Goal: Navigation & Orientation: Find specific page/section

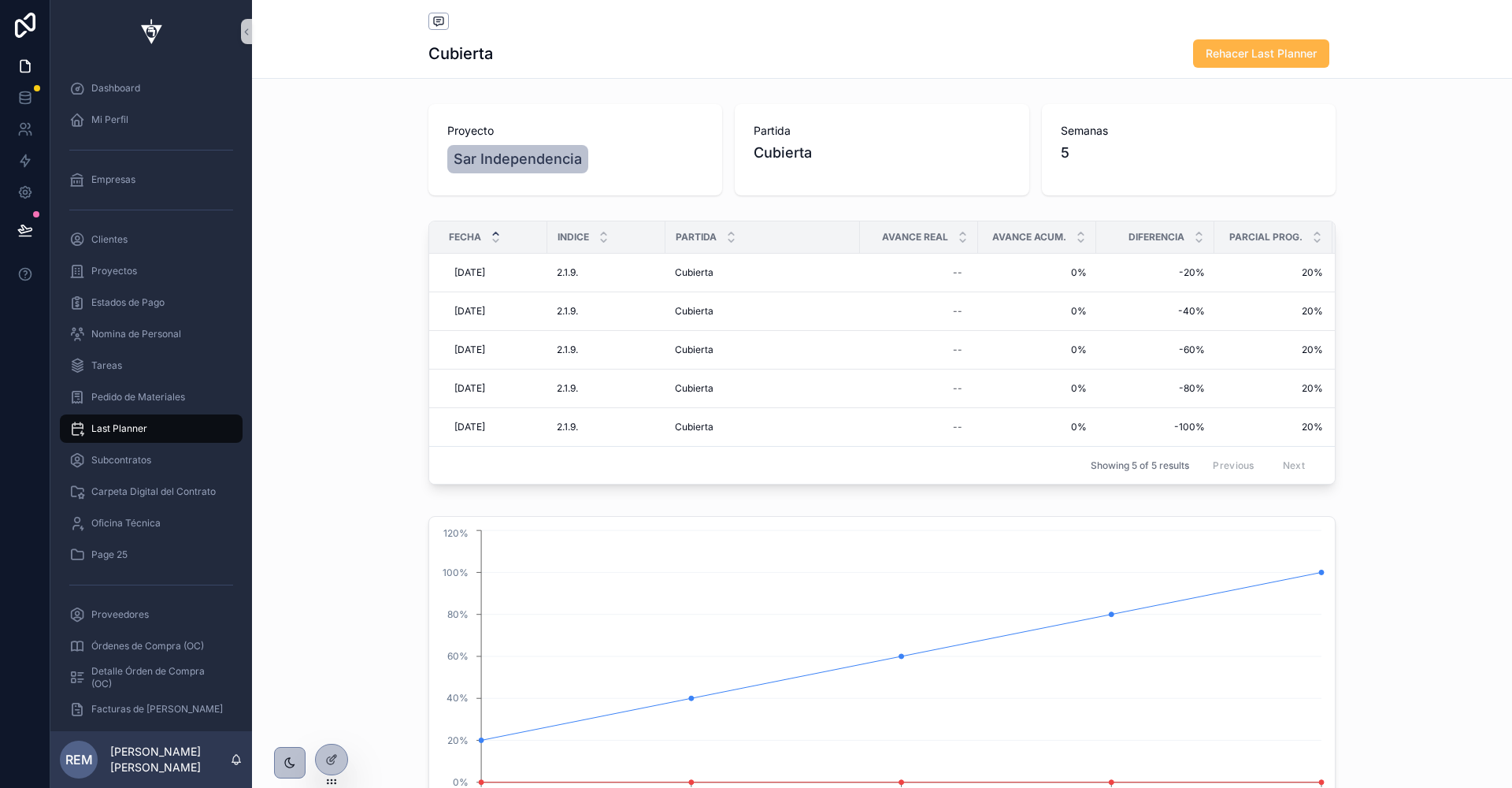
click at [1231, 44] on button "Rehacer Last Planner" at bounding box center [1262, 53] width 137 height 28
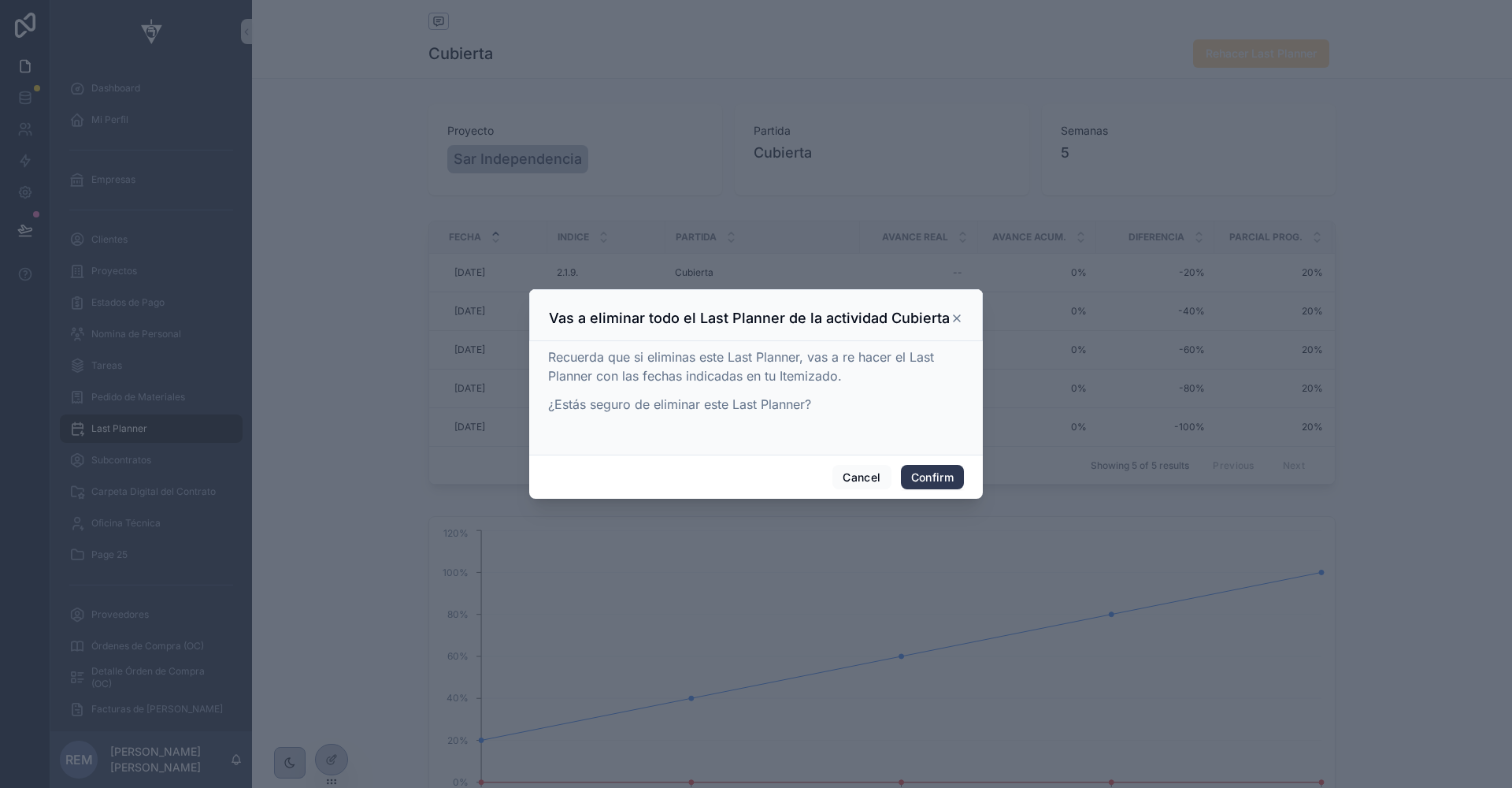
click at [918, 476] on button "Confirm" at bounding box center [932, 477] width 63 height 25
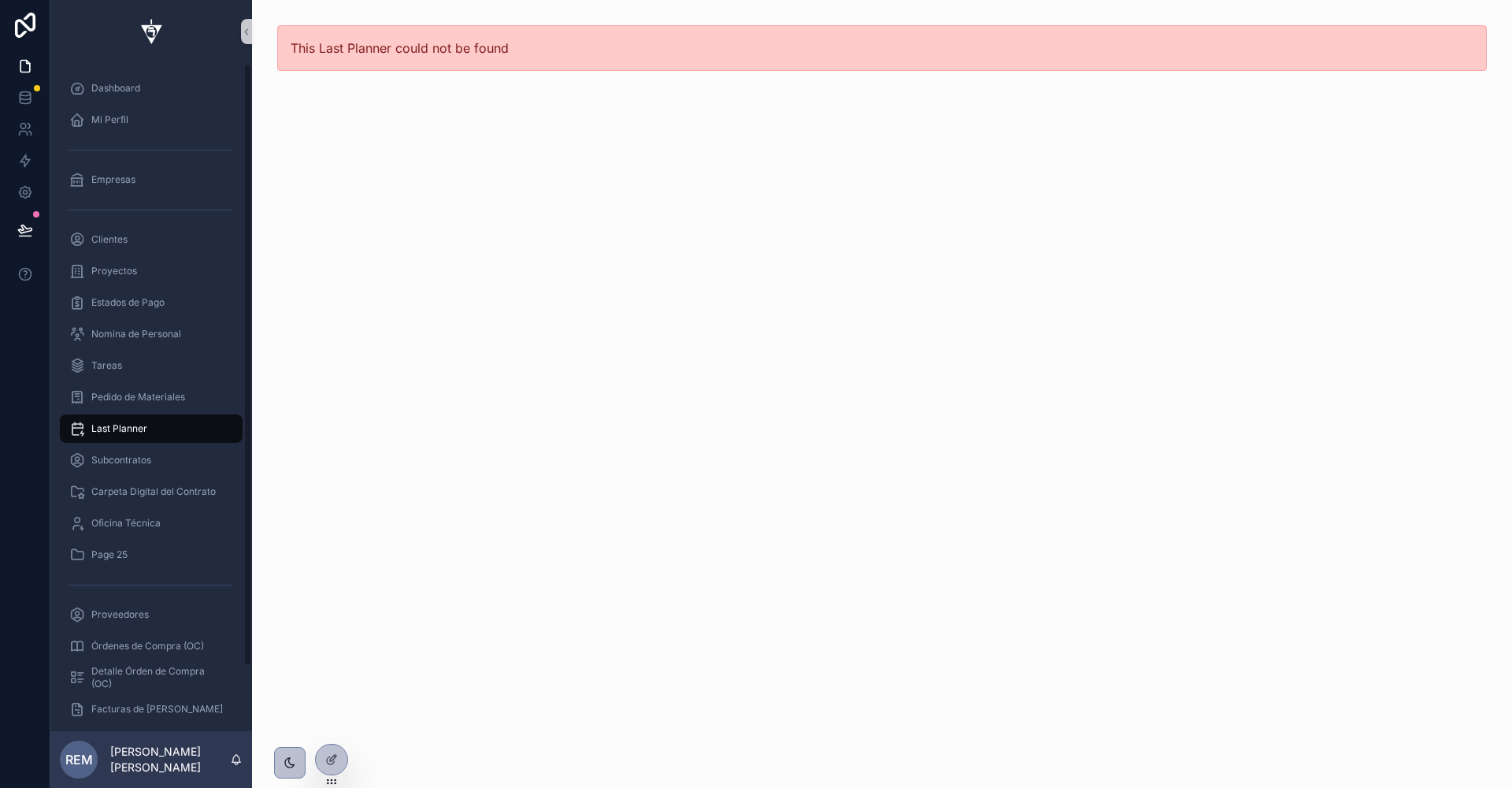
click at [125, 424] on span "Last Planner" at bounding box center [119, 429] width 56 height 12
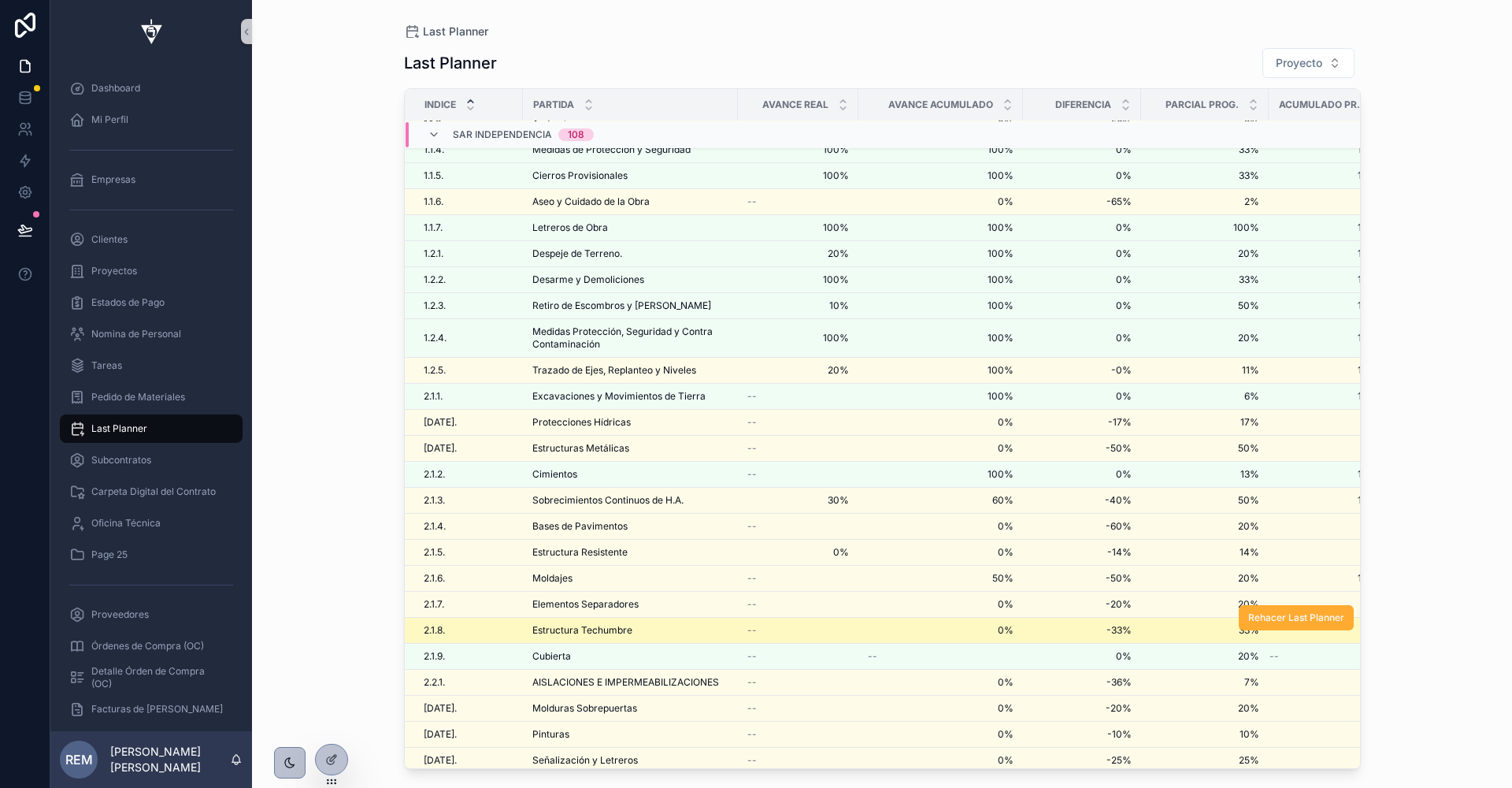
scroll to position [116, 0]
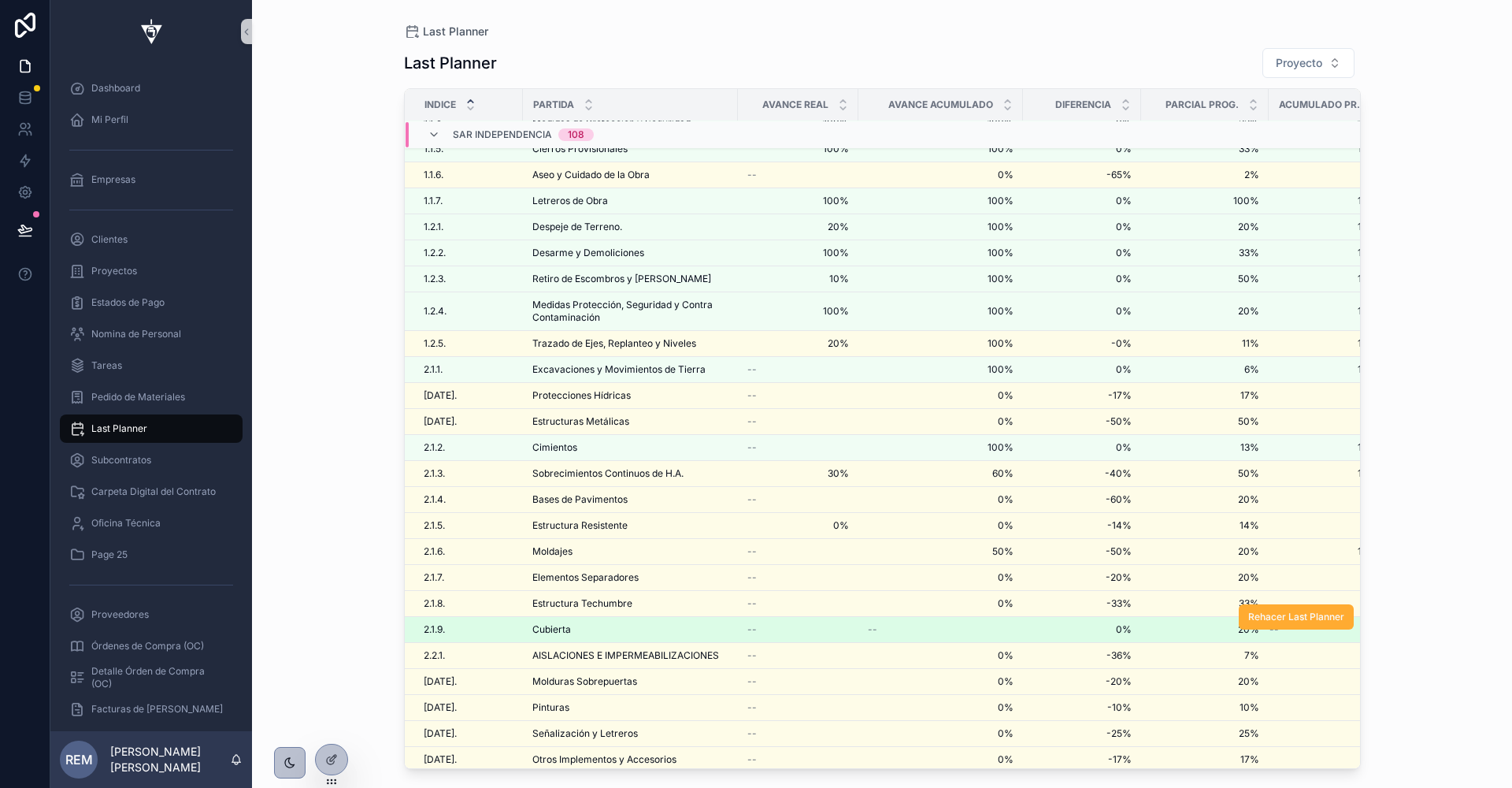
click at [466, 623] on div "2.1.9. 2.1.9." at bounding box center [469, 629] width 90 height 12
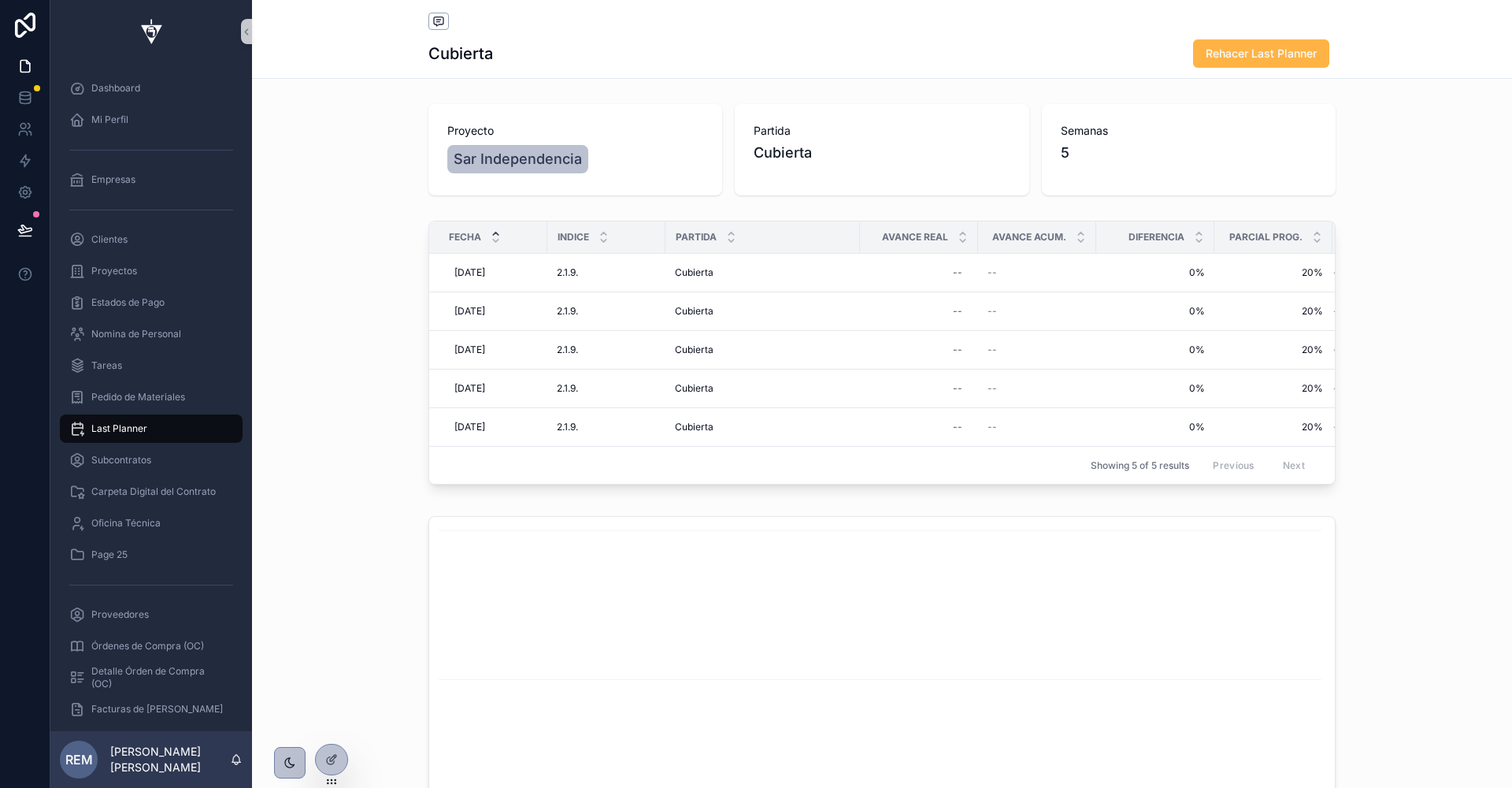
click at [1259, 58] on span "Rehacer Last Planner" at bounding box center [1261, 53] width 111 height 16
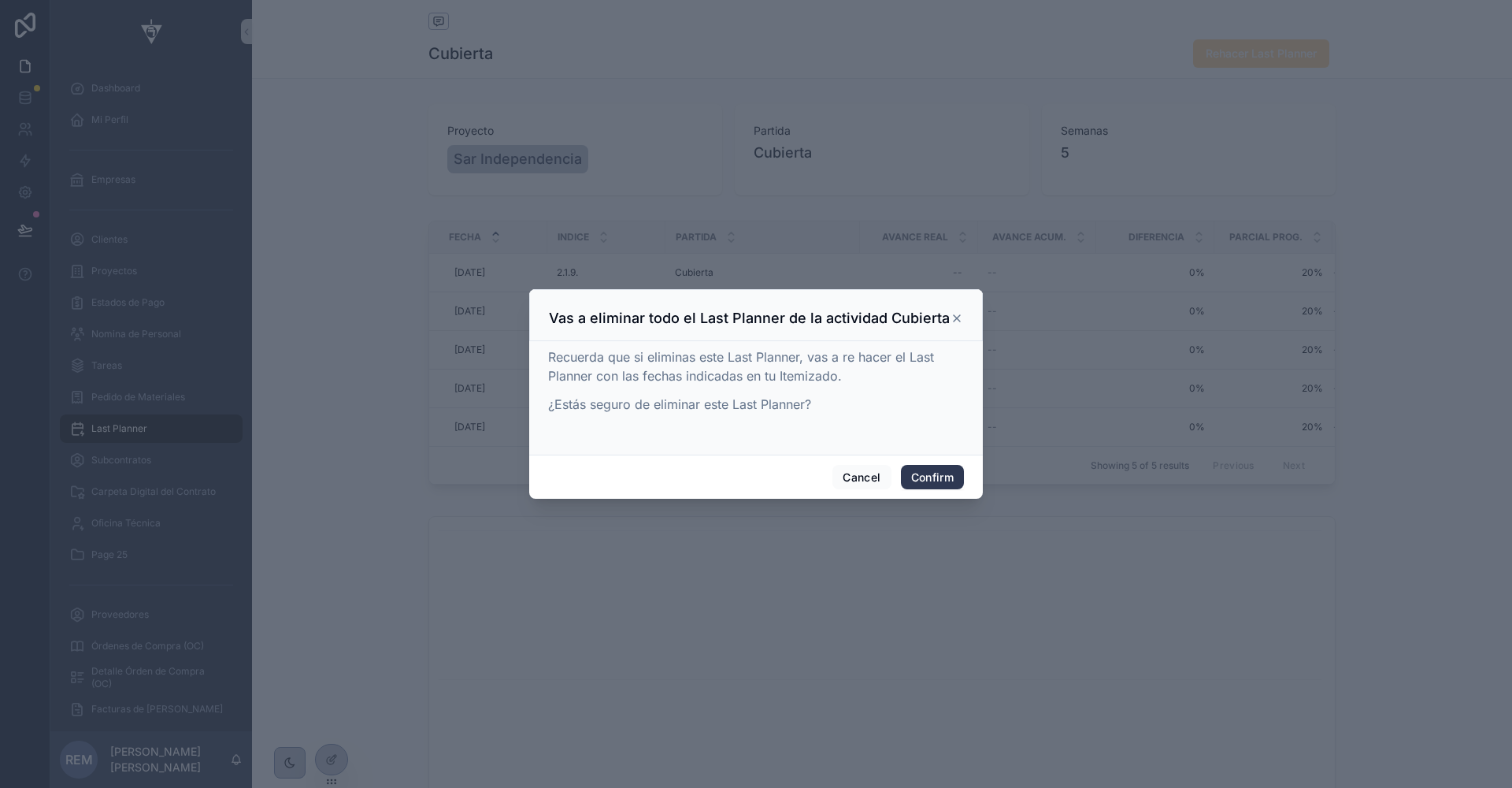
click at [934, 468] on button "Confirm" at bounding box center [932, 477] width 63 height 25
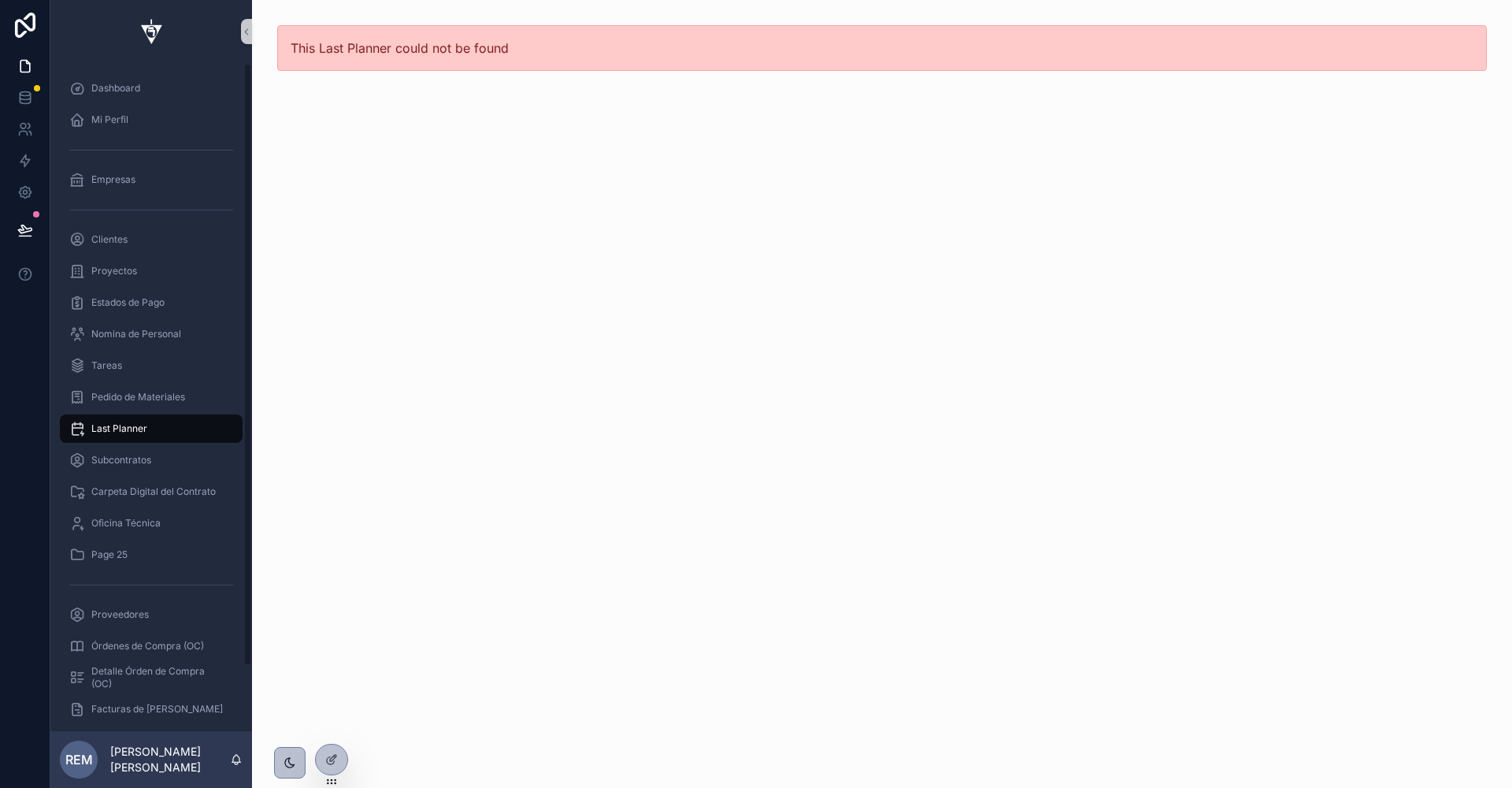
click at [133, 425] on span "Last Planner" at bounding box center [119, 429] width 56 height 12
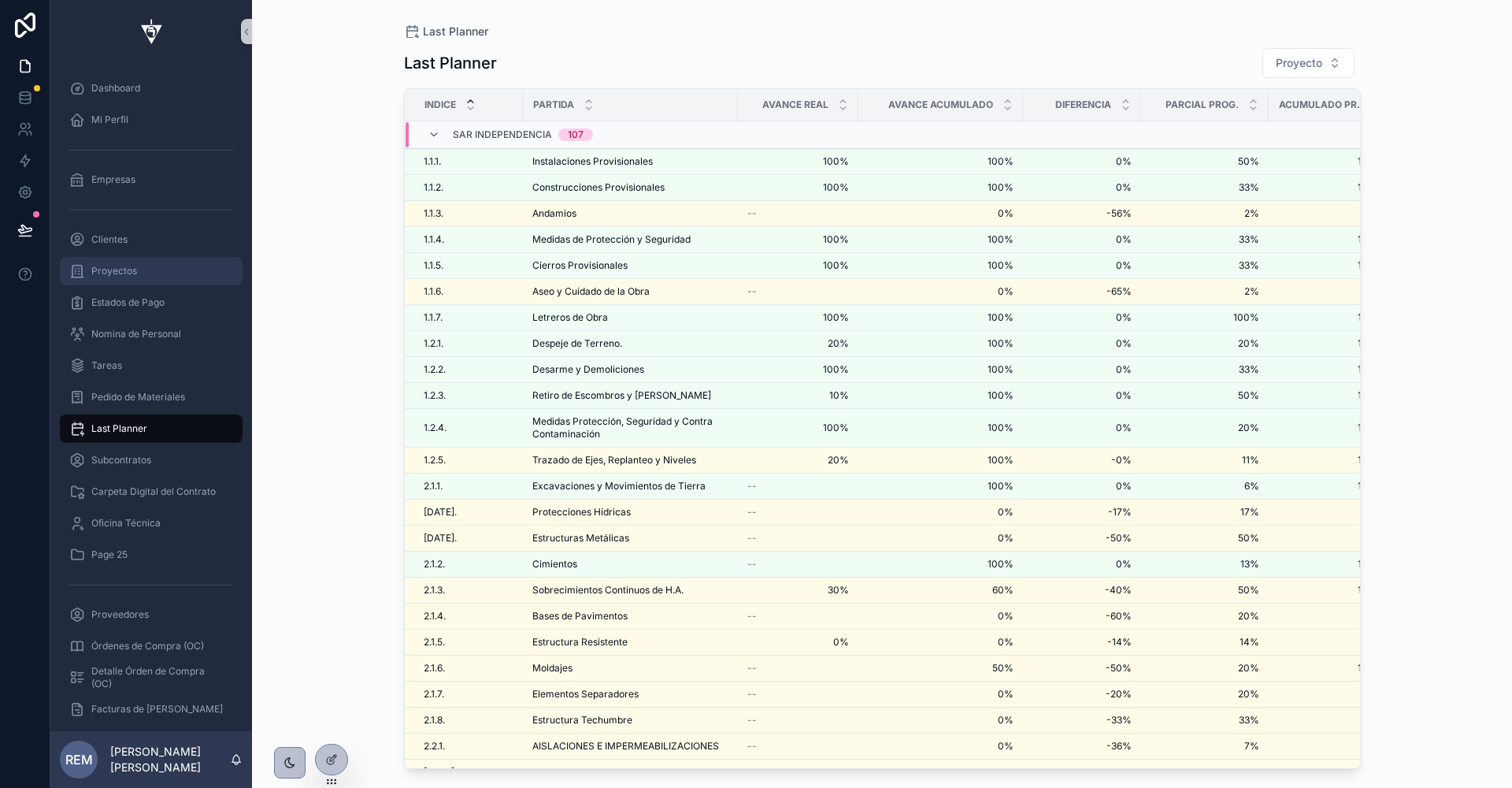
click at [107, 262] on div "Proyectos" at bounding box center [151, 271] width 164 height 25
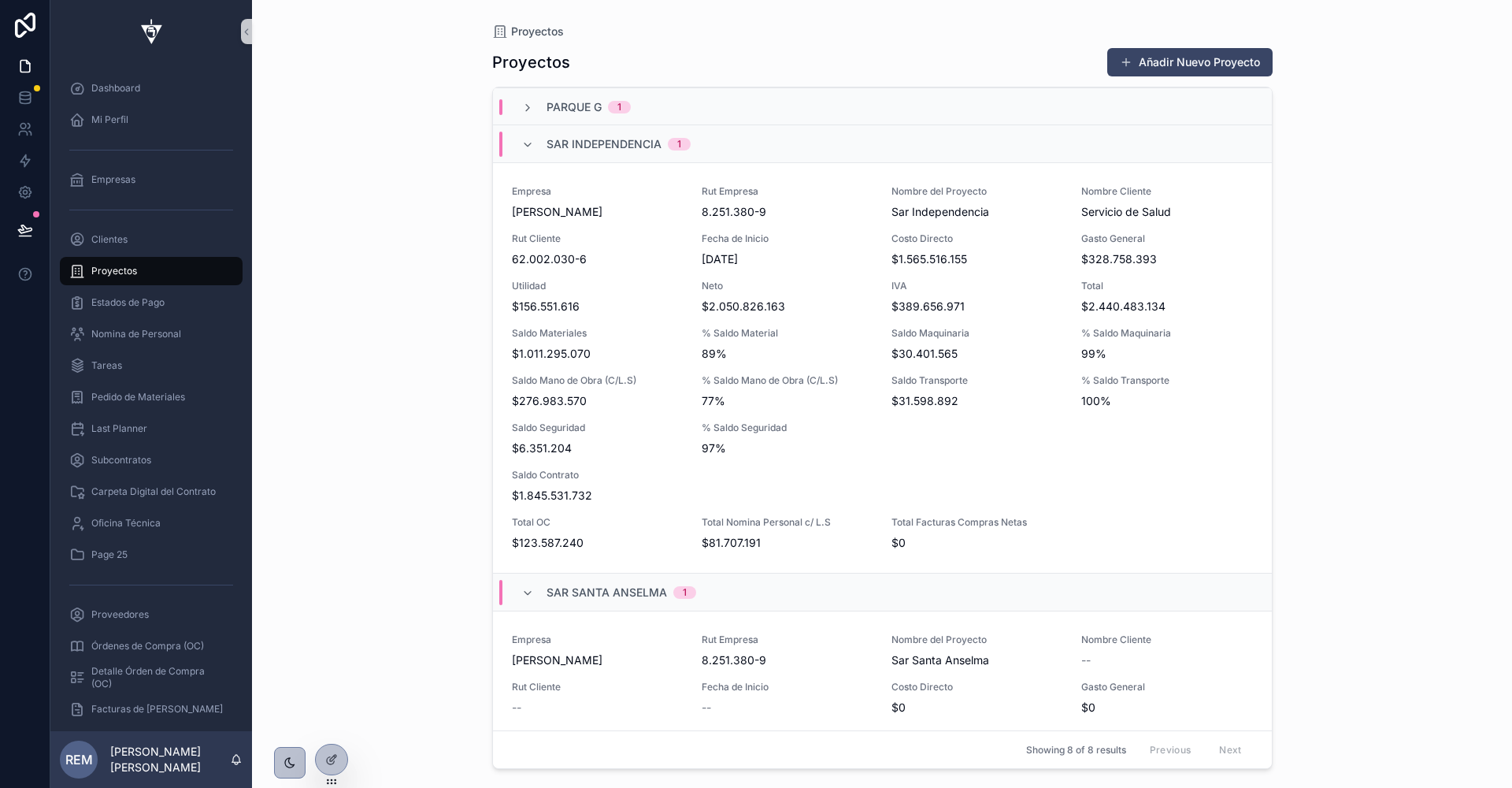
scroll to position [193, 0]
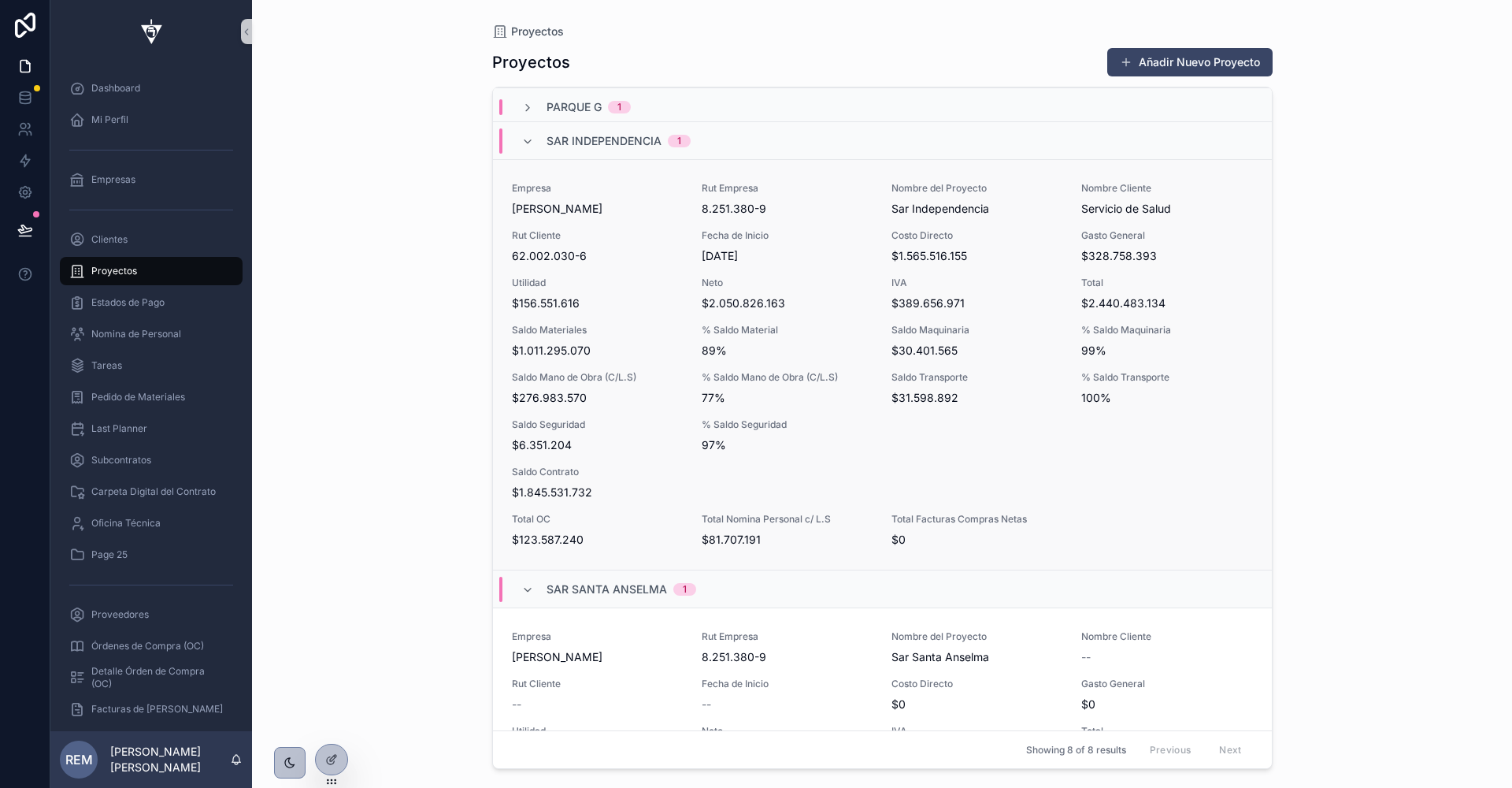
click at [551, 296] on span "$156.551.616" at bounding box center [597, 303] width 171 height 16
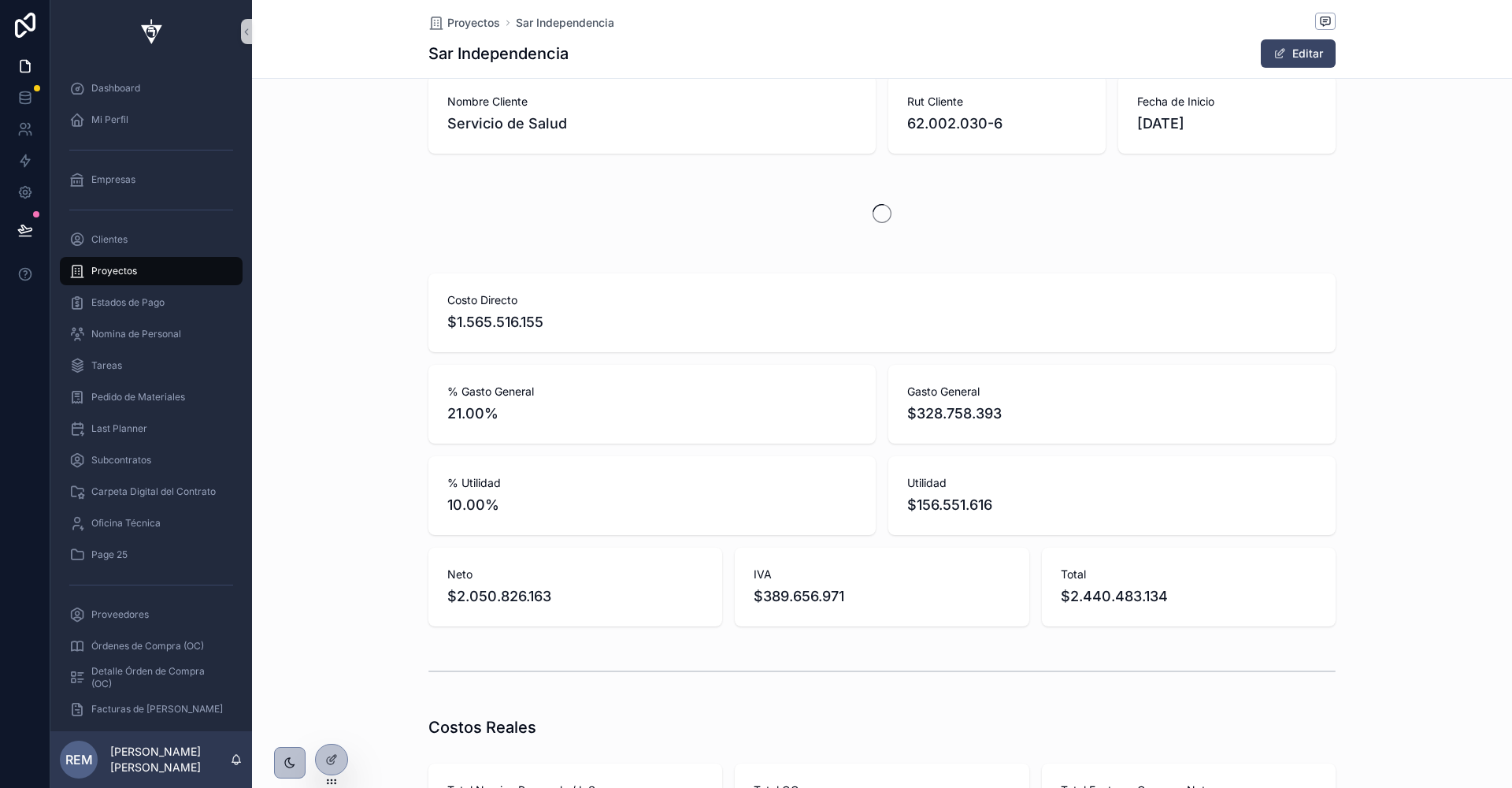
scroll to position [0, 907]
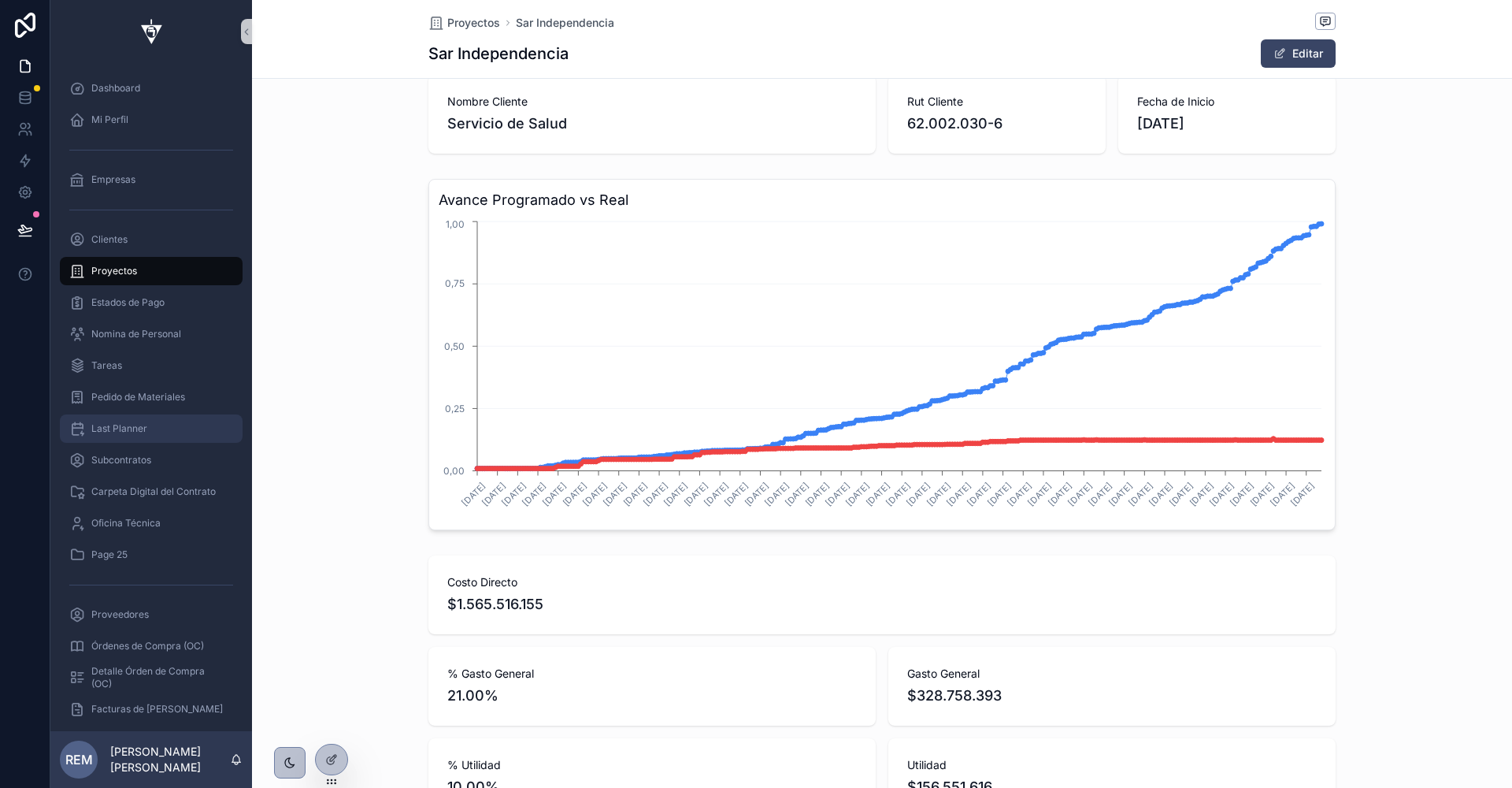
click at [112, 417] on div "Last Planner" at bounding box center [151, 429] width 164 height 25
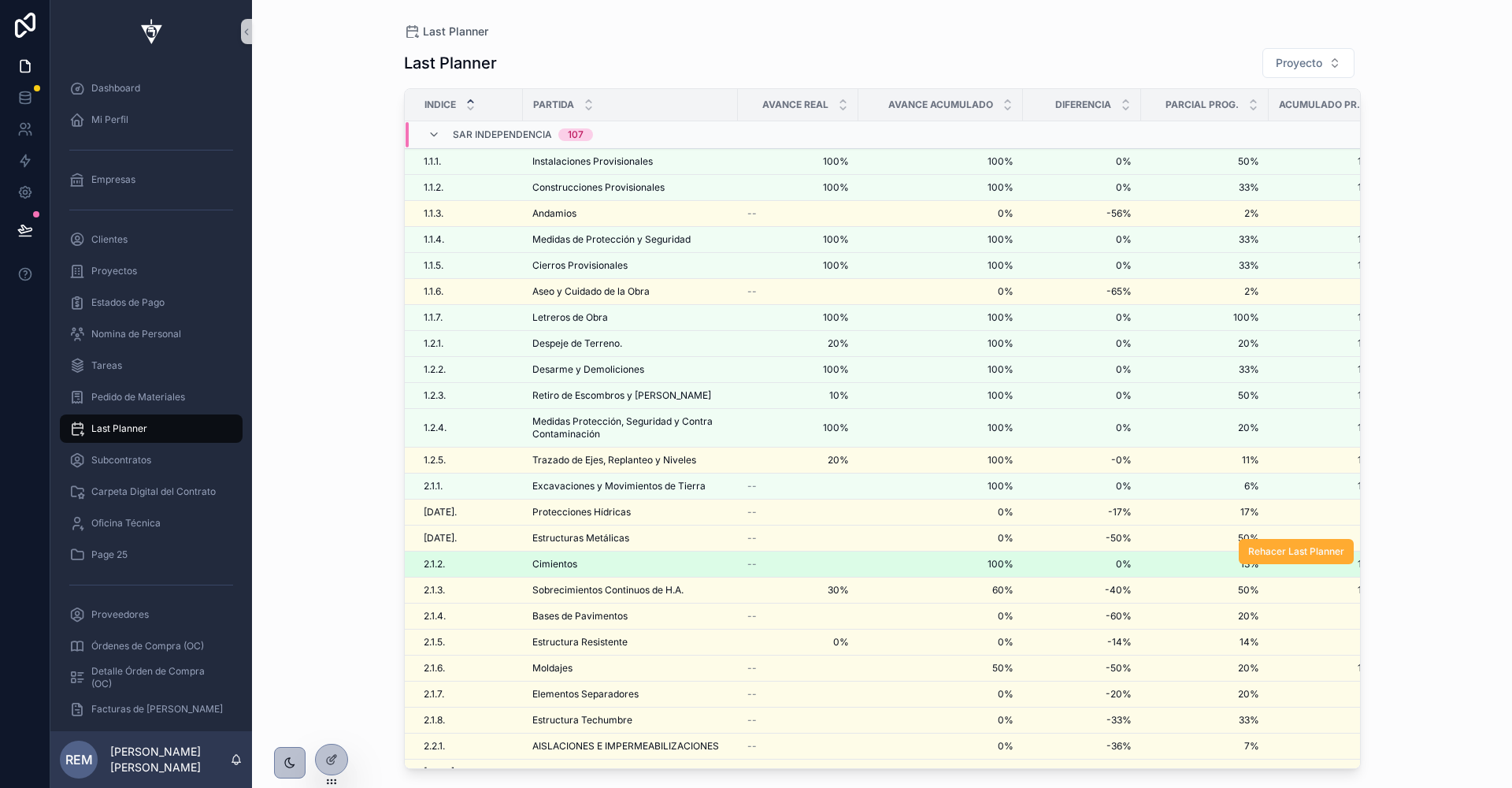
click at [655, 557] on div "Cimientos Cimientos" at bounding box center [630, 563] width 196 height 12
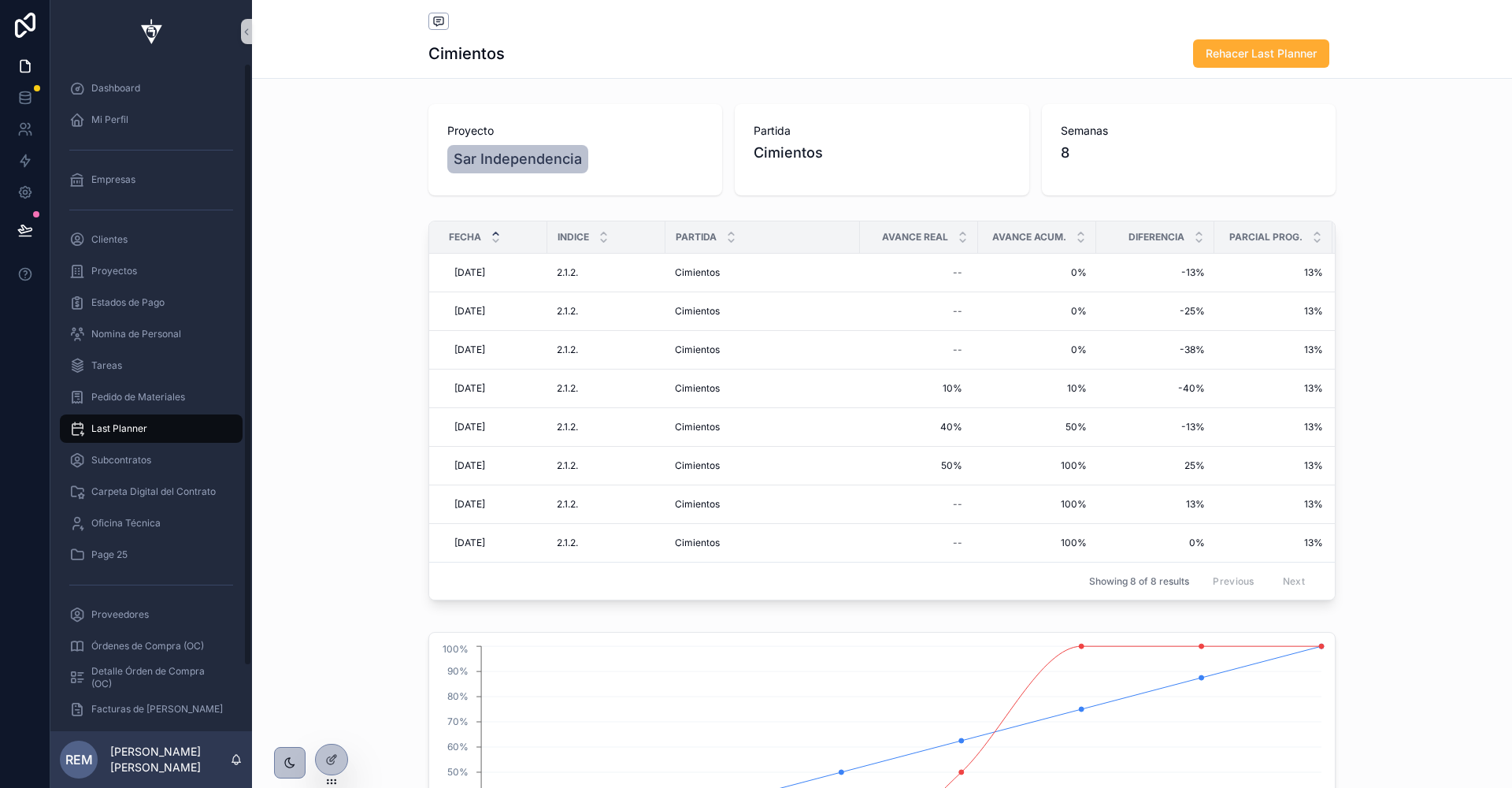
click at [117, 424] on span "Last Planner" at bounding box center [119, 429] width 56 height 12
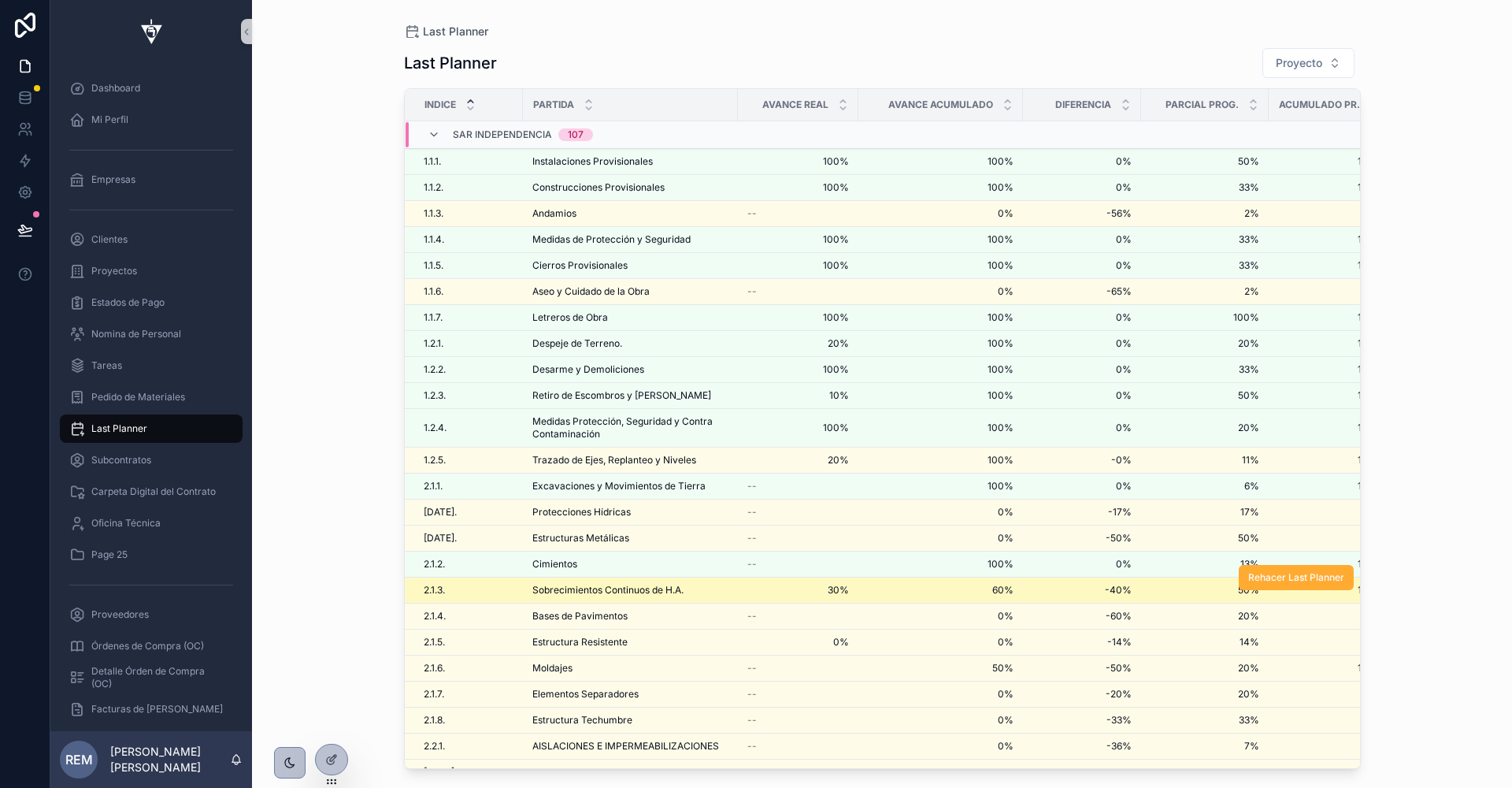
click at [599, 584] on span "Sobrecimientos Continuos de H.A." at bounding box center [608, 590] width 151 height 12
